Goal: Transaction & Acquisition: Purchase product/service

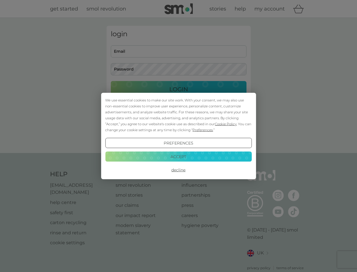
click at [226, 124] on span "Cookie Policy" at bounding box center [226, 124] width 22 height 4
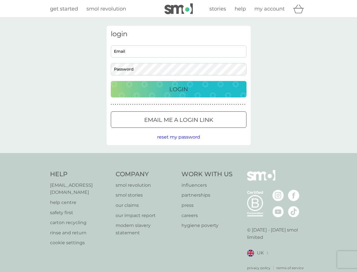
click at [202, 130] on div "login Email Password Login ● ● ● ● ● ● ● ● ● ● ● ● ● ● ● ● ● ● ● ● ● ● ● ● ● ● …" at bounding box center [179, 85] width 144 height 119
click at [179, 143] on div "login Email Password Login ● ● ● ● ● ● ● ● ● ● ● ● ● ● ● ● ● ● ● ● ● ● ● ● ● ● …" at bounding box center [179, 85] width 144 height 119
click at [179, 170] on div "Help [EMAIL_ADDRESS][DOMAIN_NAME] help centre safety first carton recycling rin…" at bounding box center [178, 220] width 257 height 100
click at [179, 156] on div "Help [EMAIL_ADDRESS][DOMAIN_NAME] help centre safety first carton recycling rin…" at bounding box center [178, 220] width 357 height 134
